Goal: Information Seeking & Learning: Learn about a topic

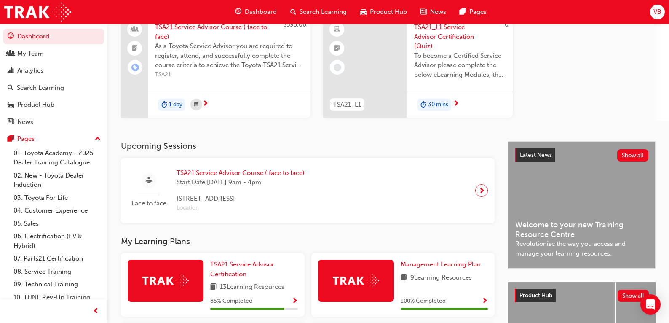
scroll to position [84, 0]
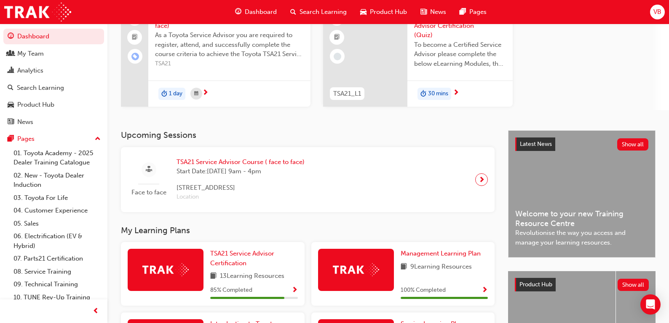
click at [236, 163] on span "TSA21 Service Advisor Course ( face to face)" at bounding box center [240, 162] width 128 height 10
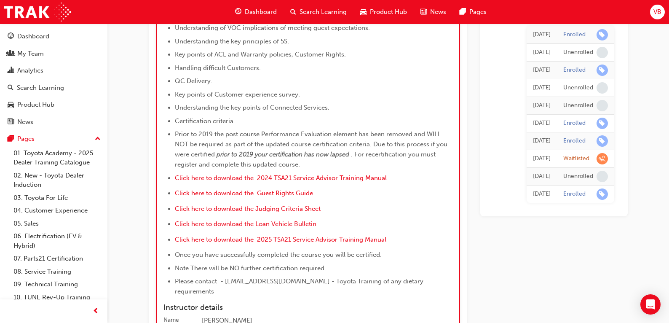
scroll to position [935, 0]
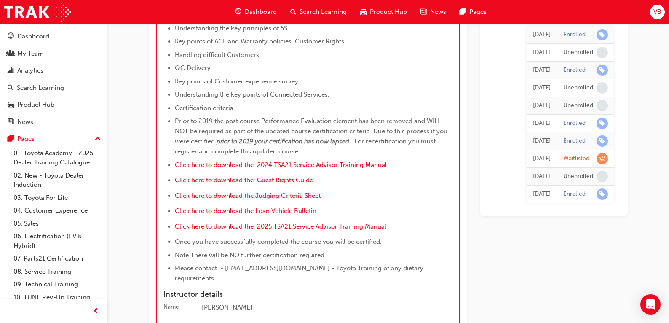
click at [266, 222] on span "Click here to download the 2025 TSA21 Service Advisor Training Manual" at bounding box center [280, 226] width 211 height 8
click at [210, 207] on span "Click here to download the Loan Vehicle Bulletin" at bounding box center [246, 211] width 142 height 8
click at [214, 192] on span "Click here to download the Judging Criteria Sheet" at bounding box center [248, 196] width 146 height 8
click at [217, 179] on span "Click here to download the Guest Rights Guide" at bounding box center [244, 180] width 138 height 8
click at [224, 162] on span "Click here to download the 2024 TSA21 Service Advisor Training Manual" at bounding box center [281, 165] width 212 height 8
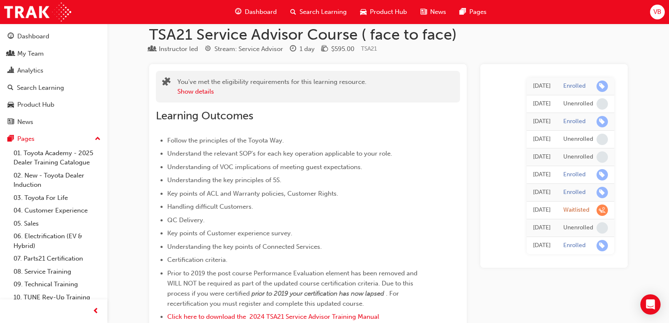
scroll to position [0, 0]
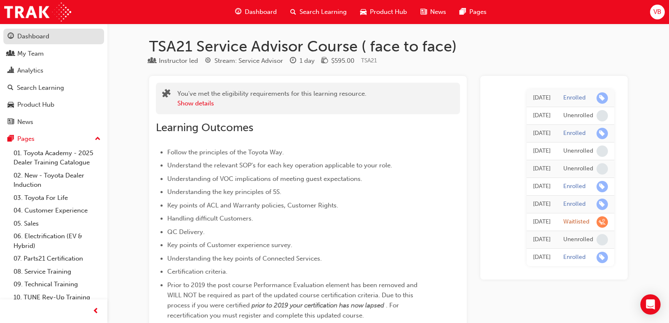
click at [31, 37] on div "Dashboard" at bounding box center [33, 37] width 32 height 10
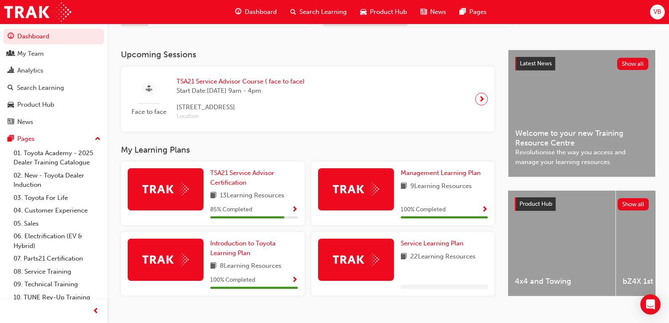
scroll to position [168, 0]
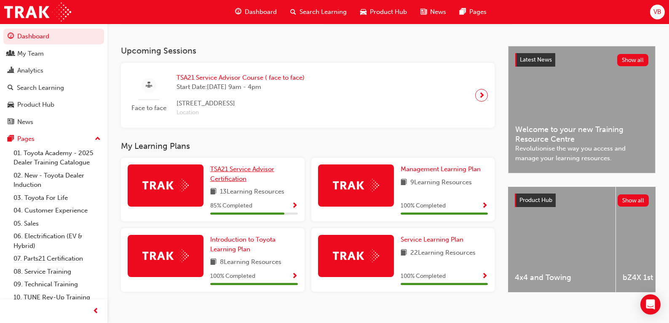
click at [227, 174] on span "TSA21 Service Advisor Certification" at bounding box center [242, 173] width 64 height 17
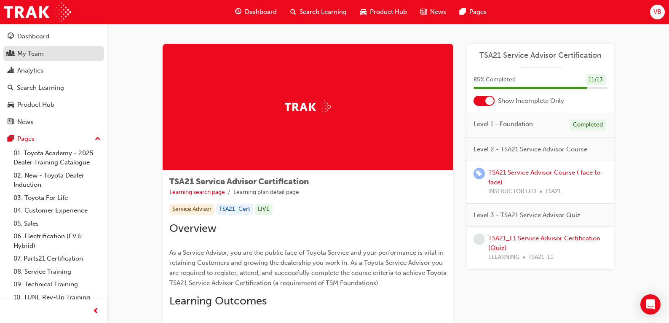
click at [29, 56] on div "My Team" at bounding box center [30, 54] width 27 height 10
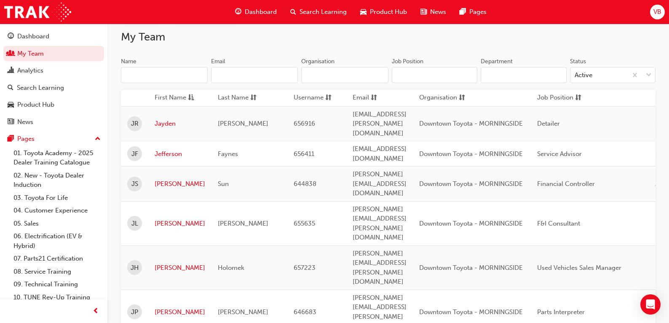
scroll to position [55, 0]
click at [177, 150] on link "Jefferson" at bounding box center [180, 155] width 51 height 10
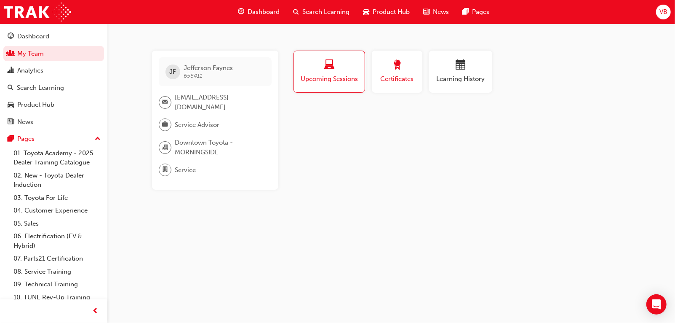
click at [399, 74] on span "Certificates" at bounding box center [397, 79] width 38 height 10
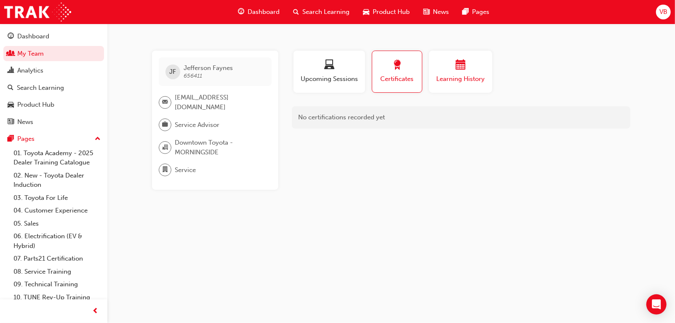
click at [447, 82] on span "Learning History" at bounding box center [461, 79] width 51 height 10
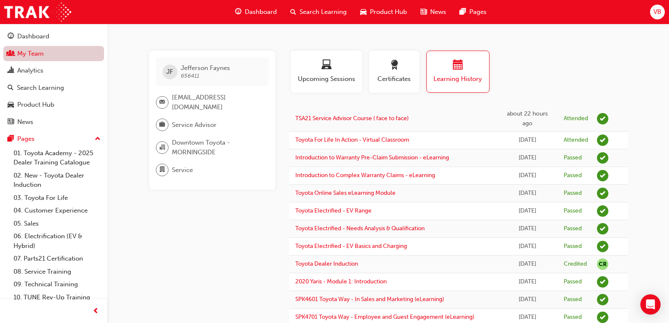
click at [19, 51] on link "My Team" at bounding box center [53, 54] width 101 height 16
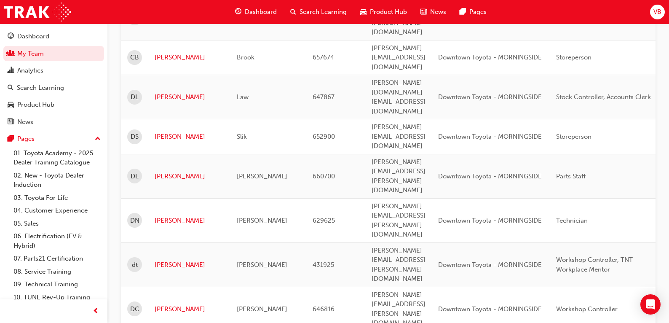
scroll to position [1055, 0]
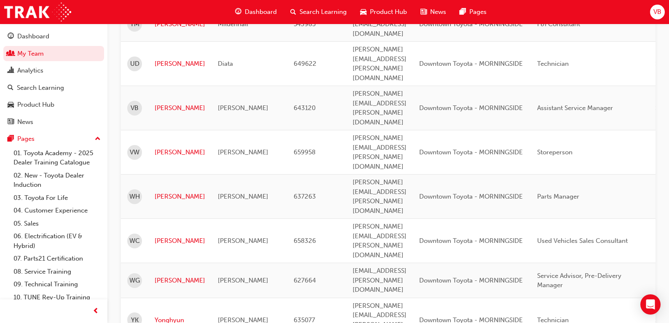
scroll to position [56, 0]
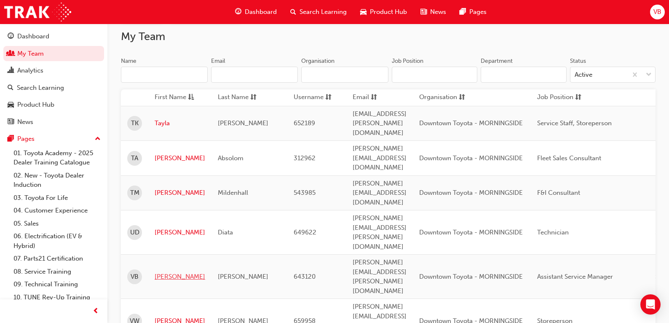
click at [160, 272] on link "[PERSON_NAME]" at bounding box center [180, 277] width 51 height 10
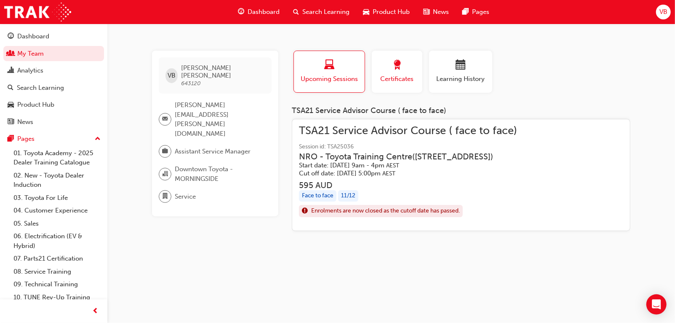
click at [403, 70] on div "button" at bounding box center [397, 66] width 38 height 13
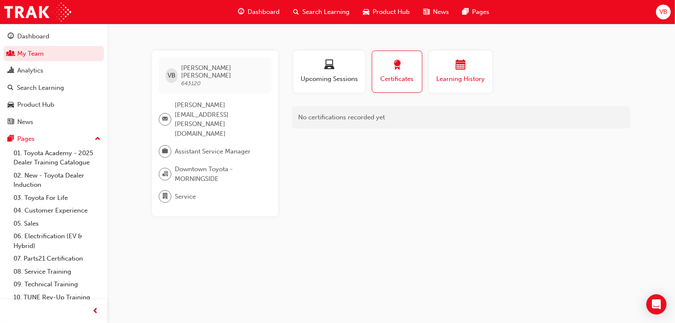
click at [462, 76] on span "Learning History" at bounding box center [461, 79] width 51 height 10
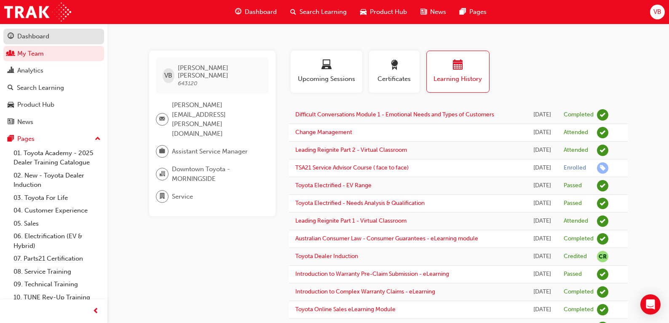
click at [26, 38] on div "Dashboard" at bounding box center [33, 37] width 32 height 10
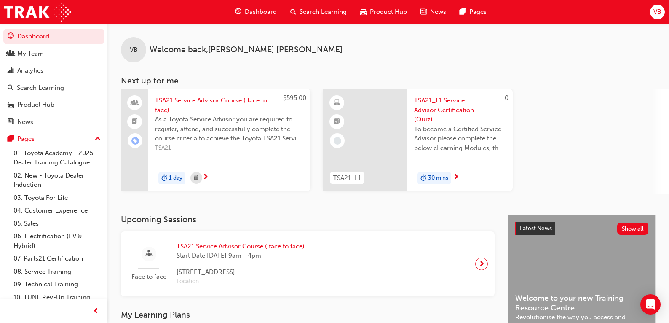
click at [294, 11] on span "search-icon" at bounding box center [293, 12] width 6 height 11
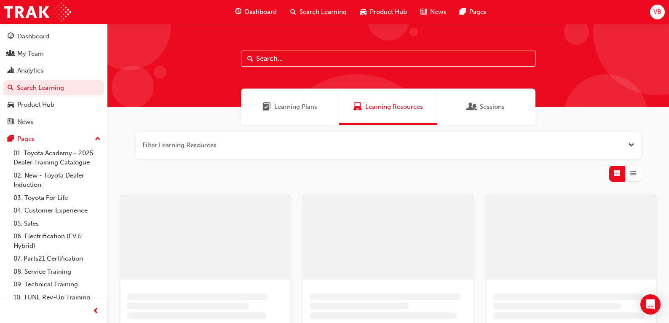
click at [299, 57] on input "text" at bounding box center [388, 59] width 295 height 16
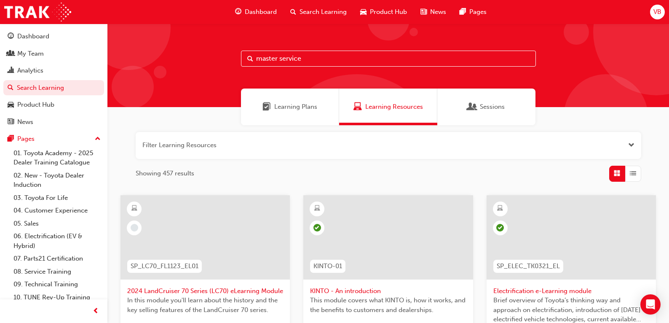
type input "master service"
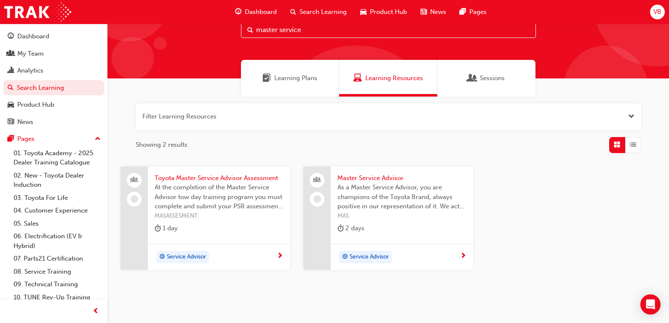
scroll to position [42, 0]
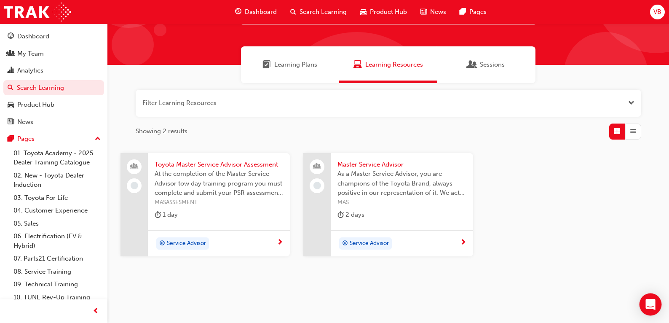
click at [655, 305] on icon "Open Intercom Messenger" at bounding box center [650, 304] width 10 height 11
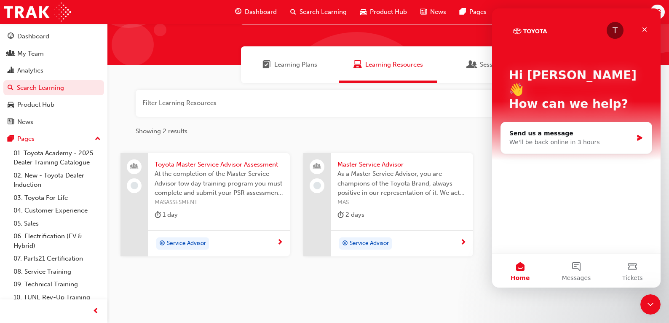
scroll to position [0, 0]
click at [575, 269] on button "Messages" at bounding box center [576, 271] width 56 height 34
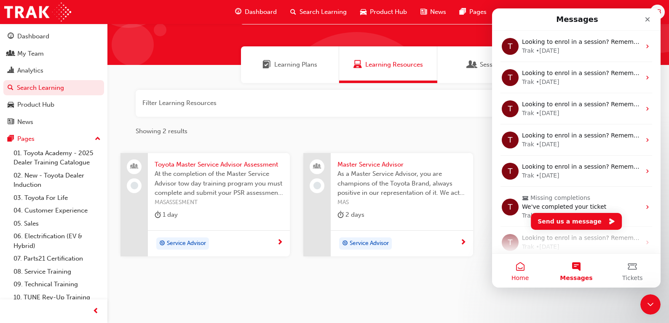
click at [522, 272] on button "Home" at bounding box center [520, 271] width 56 height 34
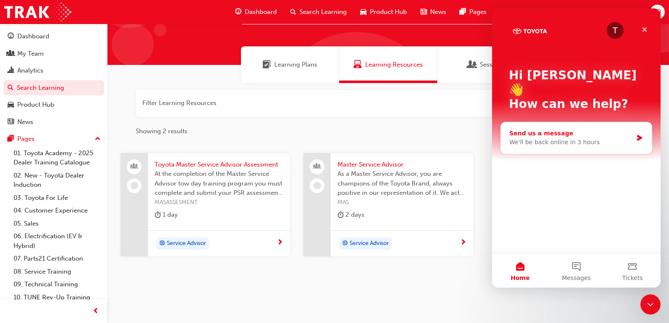
click at [557, 138] on div "We'll be back online in 3 hours" at bounding box center [570, 142] width 123 height 9
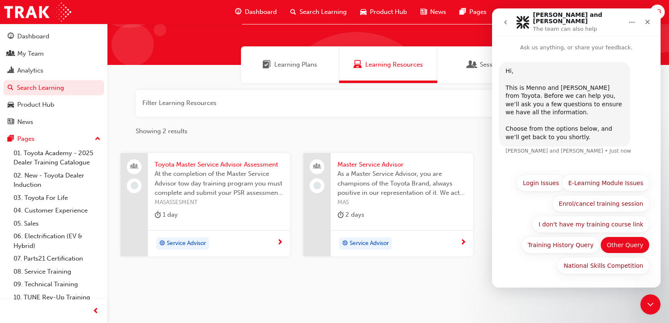
click at [622, 242] on button "Other Query" at bounding box center [624, 244] width 49 height 17
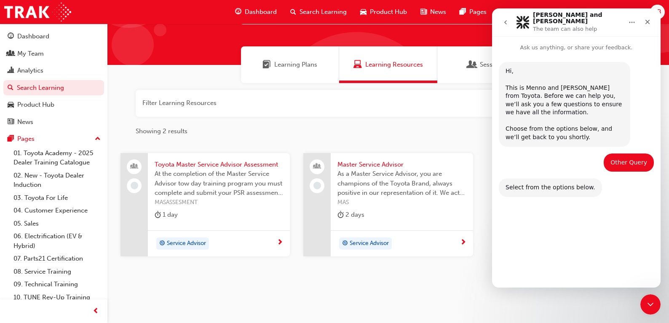
scroll to position [40, 0]
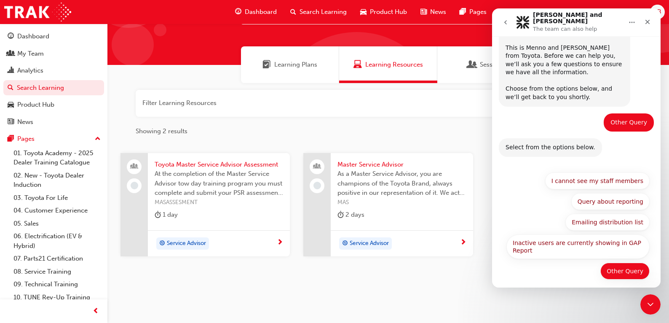
click at [617, 264] on button "Other Query" at bounding box center [624, 270] width 49 height 17
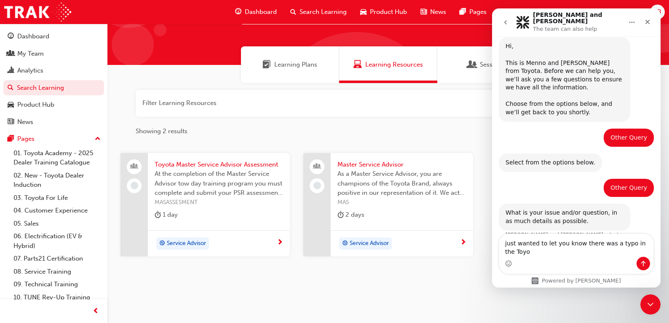
scroll to position [33, 0]
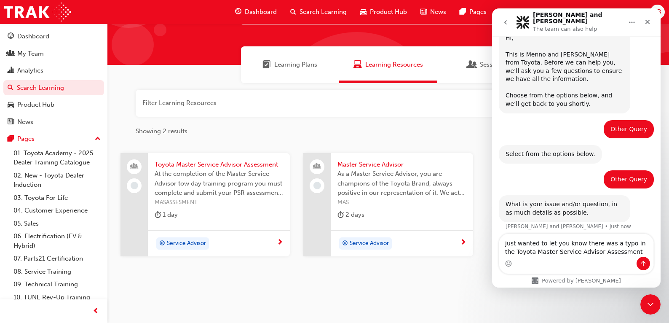
click at [619, 251] on textarea "just wanted to let you know there was a typo in the Toyota Master Service Advis…" at bounding box center [576, 245] width 154 height 23
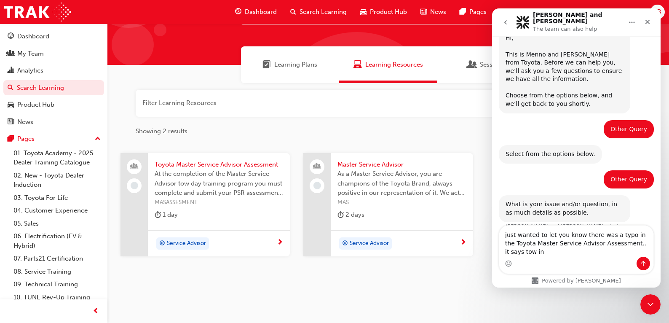
scroll to position [42, 0]
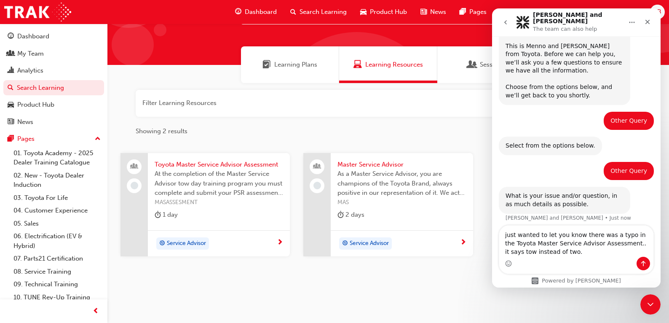
type textarea "just wanted to let you know there was a typo in the Toyota Master Service Advis…"
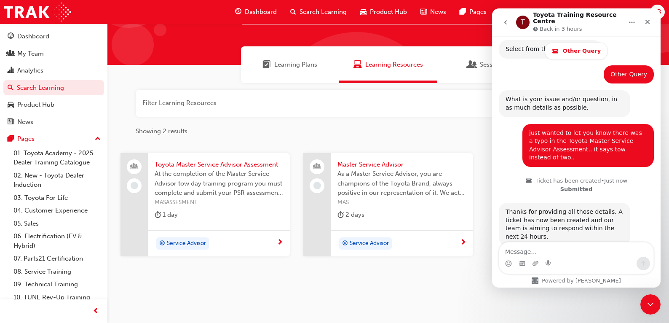
scroll to position [184, 0]
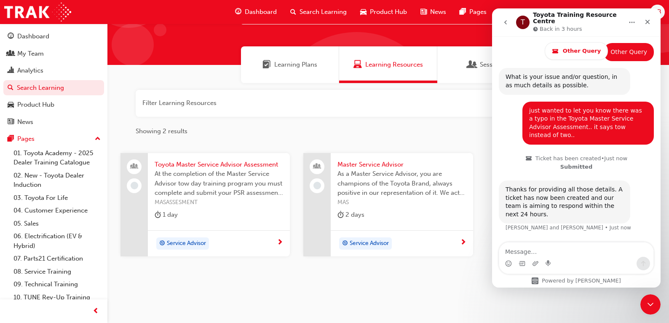
click at [362, 163] on span "Master Service Advisor" at bounding box center [401, 165] width 128 height 10
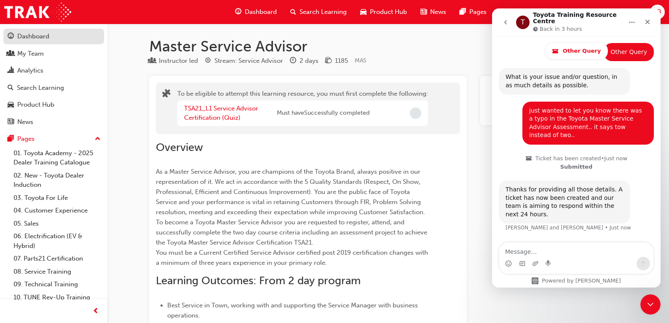
click at [30, 40] on div "Dashboard" at bounding box center [33, 37] width 32 height 10
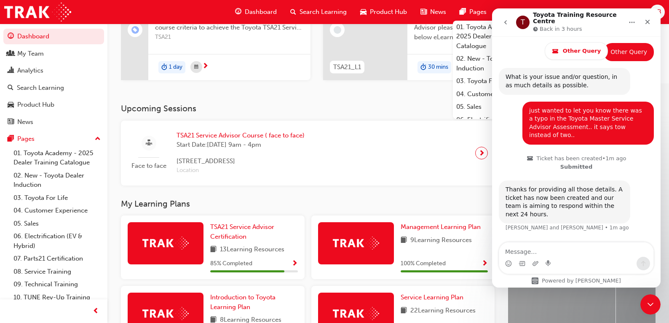
scroll to position [94, 0]
